Goal: Task Accomplishment & Management: Manage account settings

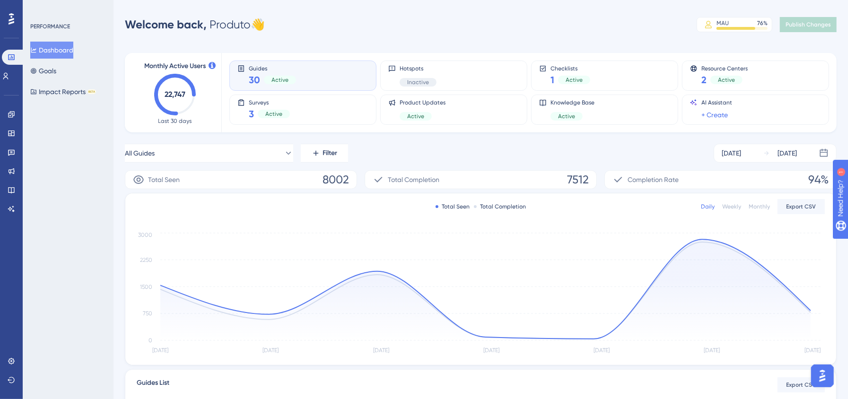
click at [333, 44] on div "Monthly Active Users 22,747 Last 30 days Guides 30 Active Hotspots Inactive Che…" at bounding box center [481, 312] width 712 height 540
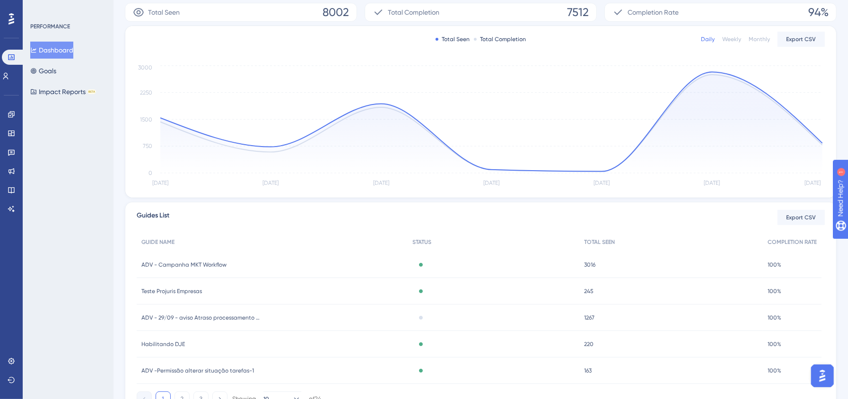
scroll to position [168, 0]
click at [239, 263] on div "ADV - Campanha MKT Workflow ADV - Campanha MKT Workflow" at bounding box center [272, 264] width 271 height 26
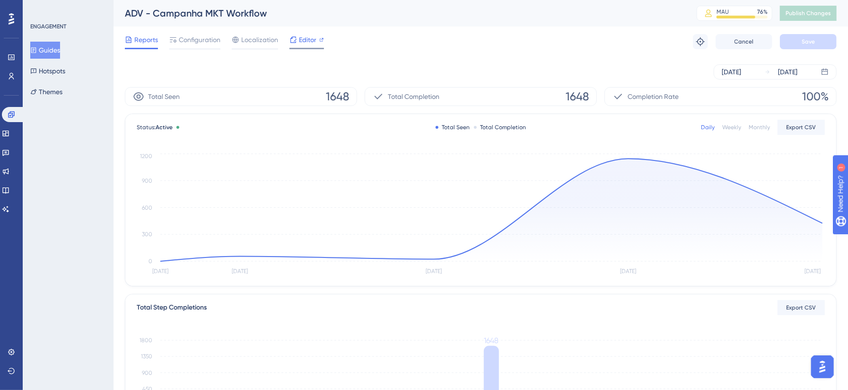
click at [302, 40] on span "Editor" at bounding box center [307, 39] width 17 height 11
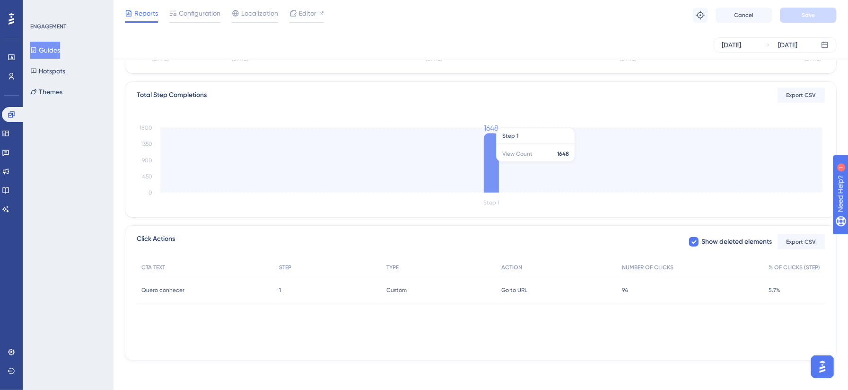
scroll to position [210, 0]
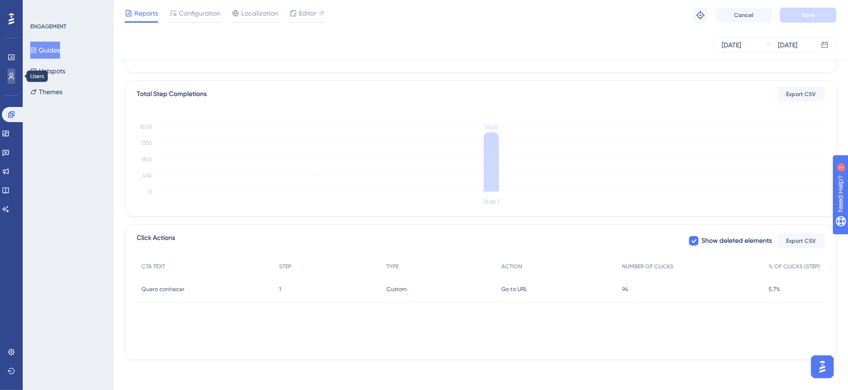
click at [9, 76] on icon at bounding box center [12, 76] width 8 height 8
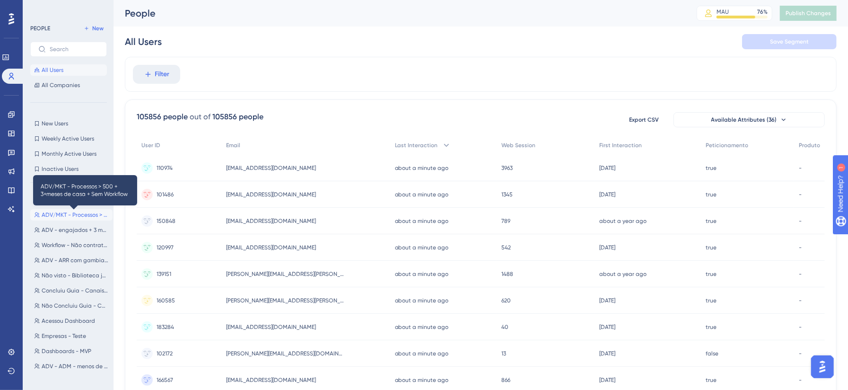
click at [76, 214] on span "ADV/MKT - Processos > 500 + 3+meses de casa + Sem Workflow" at bounding box center [75, 215] width 67 height 8
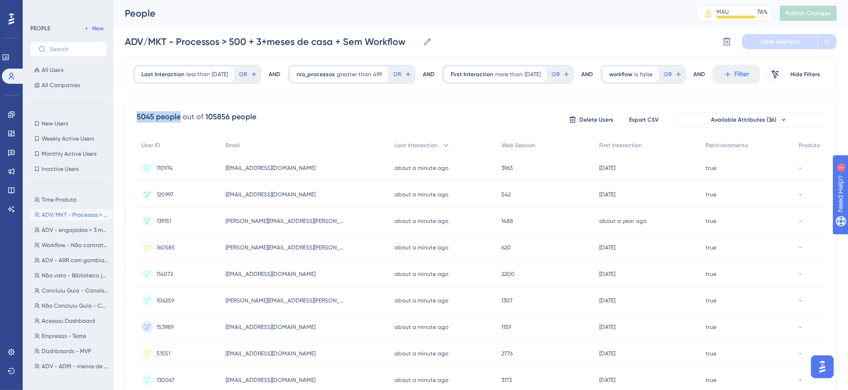
drag, startPoint x: 137, startPoint y: 145, endPoint x: 180, endPoint y: 145, distance: 43.0
click at [180, 122] on div "5045 people" at bounding box center [159, 116] width 44 height 11
click at [281, 128] on div "5045 people out of 105856 people Delete Users Export CSV Available Attributes (…" at bounding box center [481, 119] width 688 height 17
click at [9, 117] on icon at bounding box center [11, 114] width 6 height 6
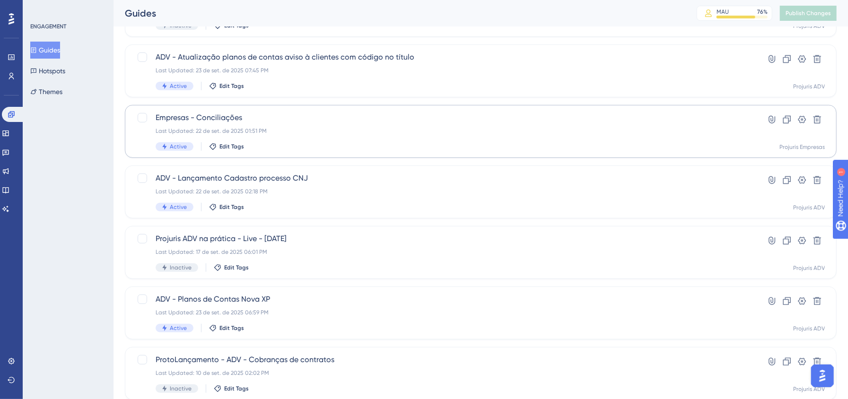
scroll to position [294, 0]
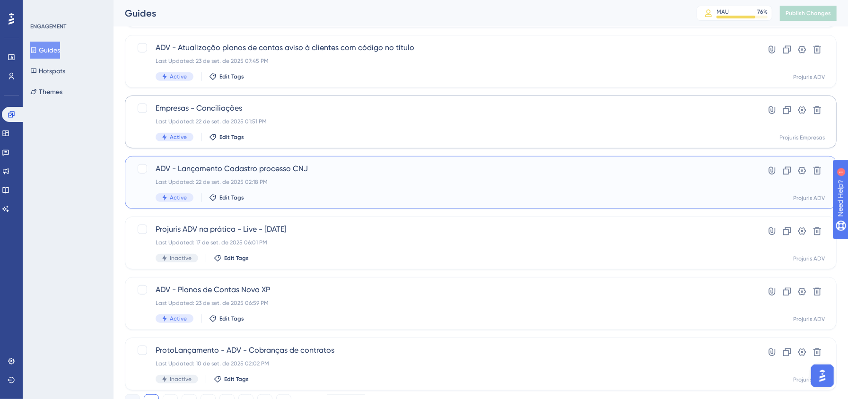
click at [378, 199] on div "Active Edit Tags" at bounding box center [443, 197] width 574 height 9
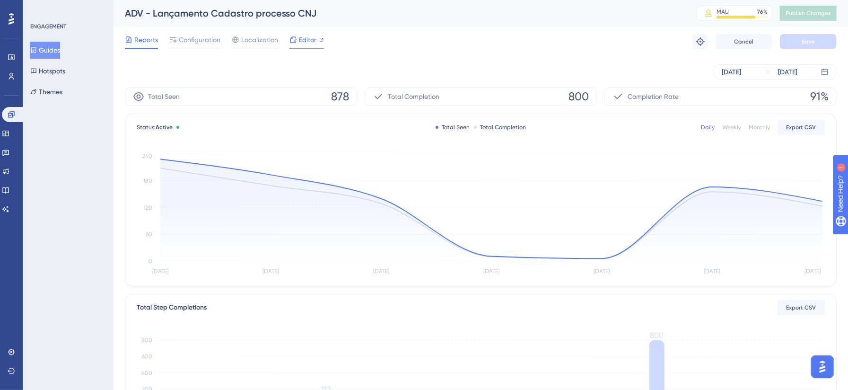
click at [311, 44] on span "Editor" at bounding box center [307, 39] width 17 height 11
click at [448, 44] on div "Reports Configuration Localization Editor Troubleshoot Cancel Save" at bounding box center [481, 41] width 712 height 30
click at [12, 61] on icon at bounding box center [12, 57] width 8 height 8
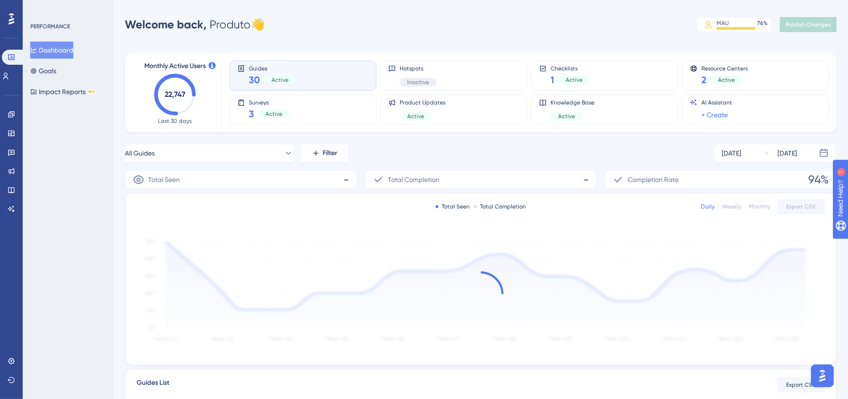
click at [95, 167] on div "PERFORMANCE Dashboard Goals Impact Reports BETA" at bounding box center [68, 199] width 91 height 399
click at [8, 115] on link at bounding box center [12, 114] width 8 height 15
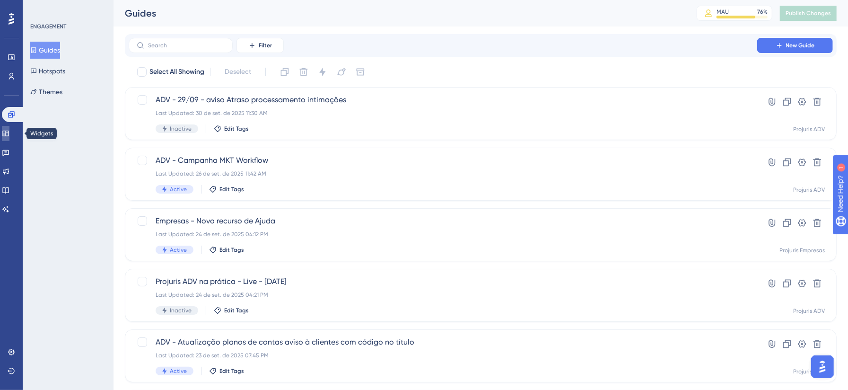
click at [9, 129] on link at bounding box center [6, 133] width 8 height 15
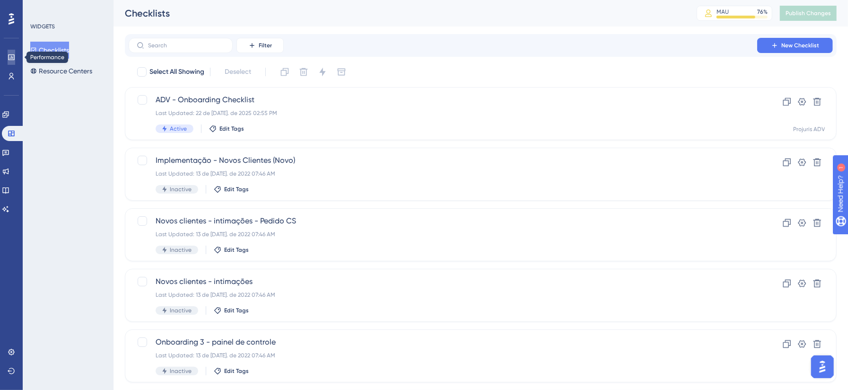
click at [10, 59] on icon at bounding box center [12, 57] width 8 height 8
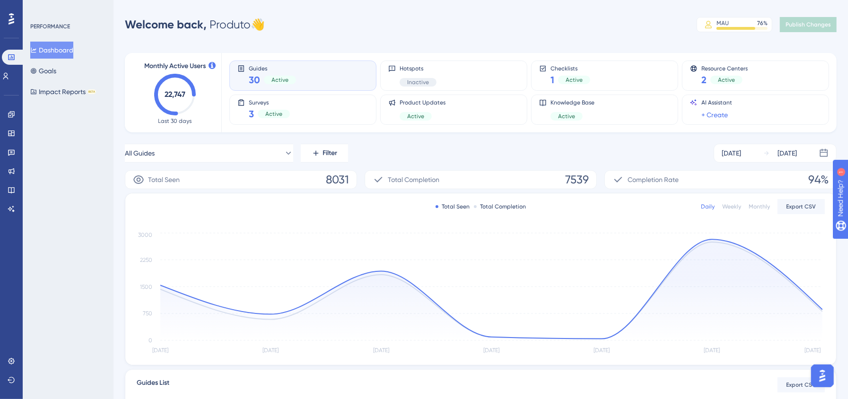
click at [417, 44] on div "Monthly Active Users 22,747 Last 30 days Guides 30 Active Hotspots Inactive Che…" at bounding box center [481, 312] width 712 height 540
